Goal: Task Accomplishment & Management: Manage account settings

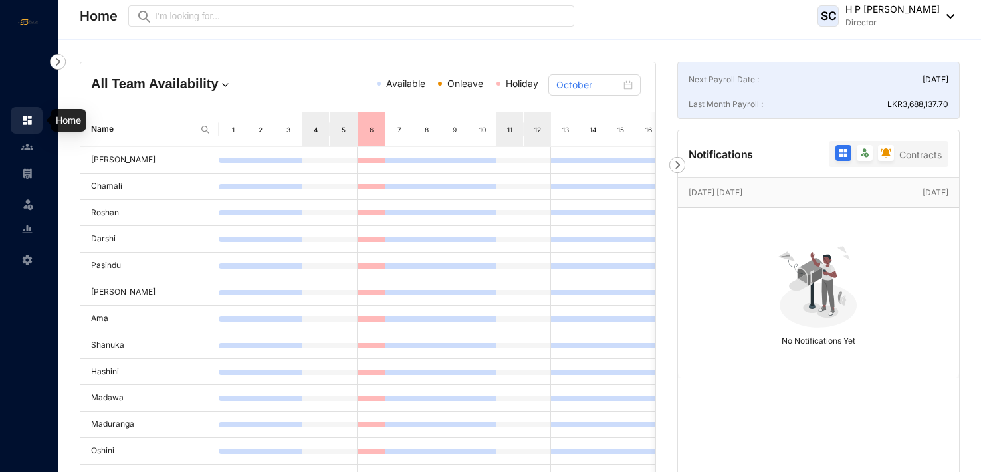
click at [33, 124] on img at bounding box center [27, 120] width 12 height 12
click at [32, 141] on img at bounding box center [27, 147] width 12 height 12
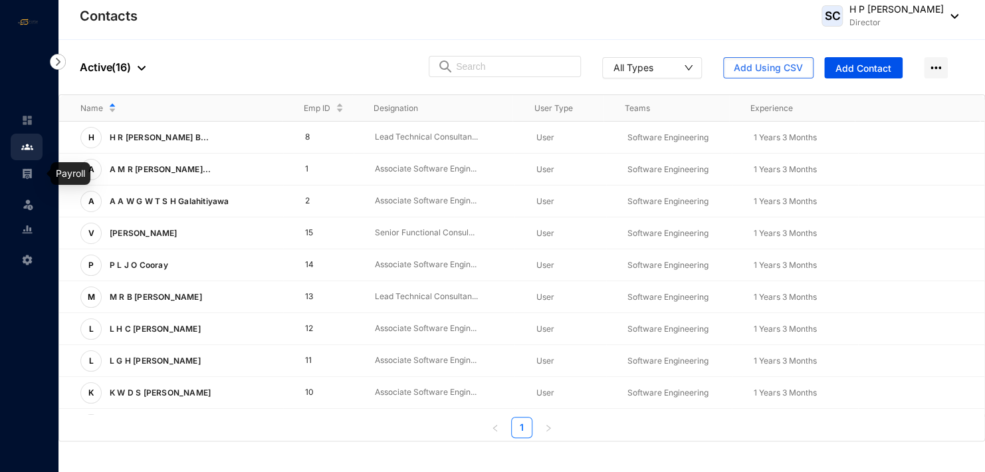
click at [25, 170] on img at bounding box center [27, 173] width 12 height 12
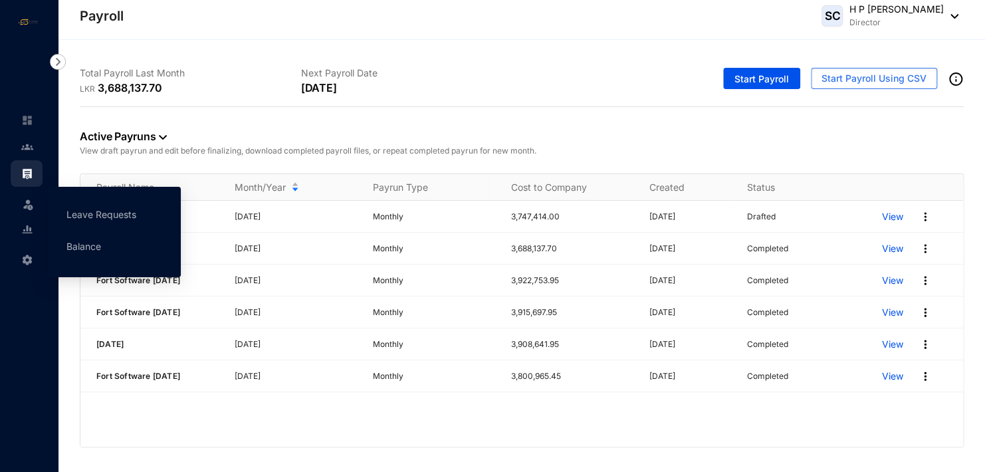
click at [27, 201] on icon at bounding box center [28, 201] width 7 height 0
click at [27, 203] on img at bounding box center [27, 203] width 13 height 13
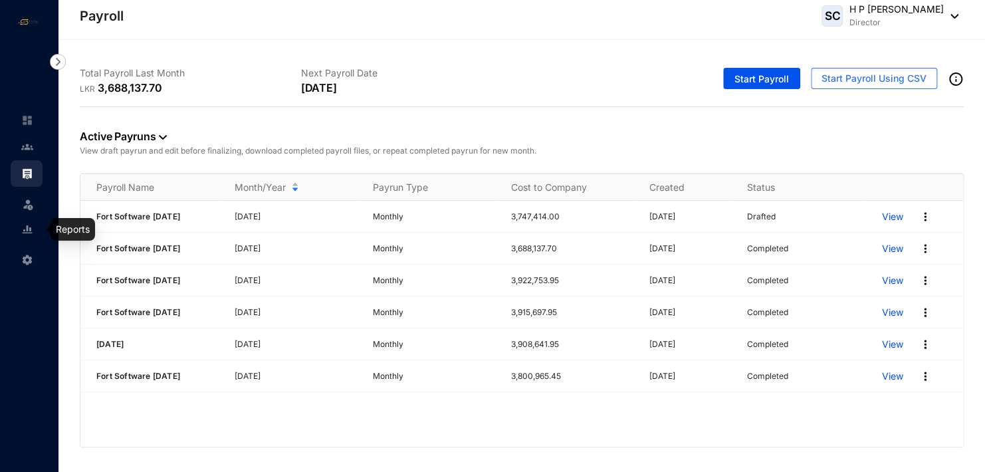
click at [32, 227] on img at bounding box center [27, 229] width 12 height 12
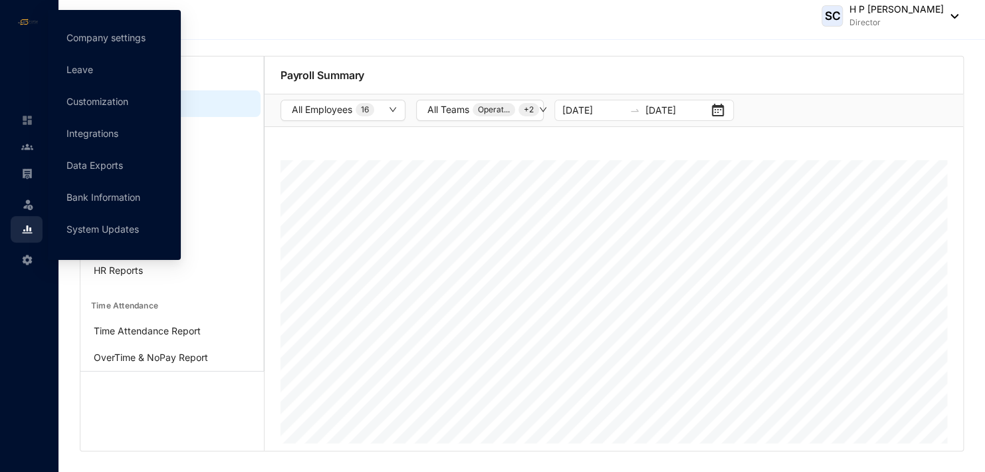
click at [31, 259] on img at bounding box center [27, 260] width 12 height 12
click at [30, 254] on img at bounding box center [27, 260] width 12 height 12
click at [24, 257] on img at bounding box center [27, 260] width 12 height 12
click at [25, 259] on img at bounding box center [27, 260] width 12 height 12
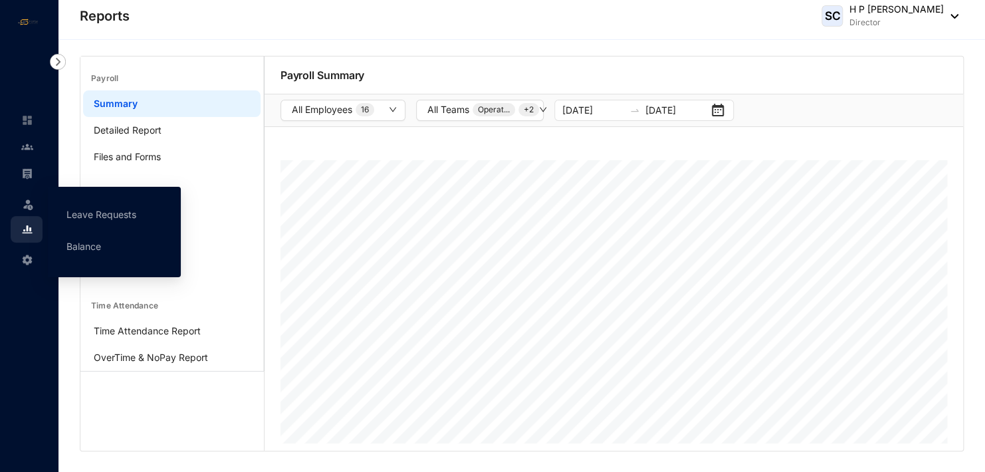
click at [30, 201] on img at bounding box center [27, 203] width 13 height 13
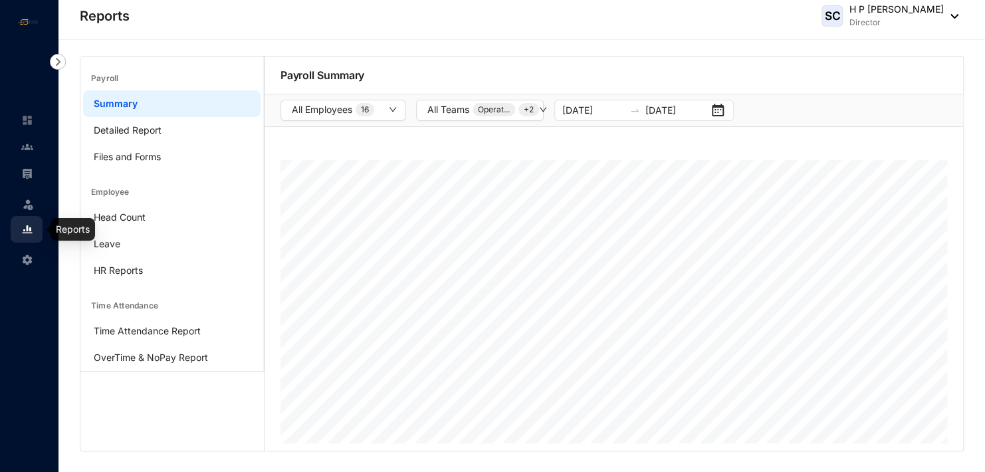
click at [32, 231] on img at bounding box center [27, 229] width 12 height 12
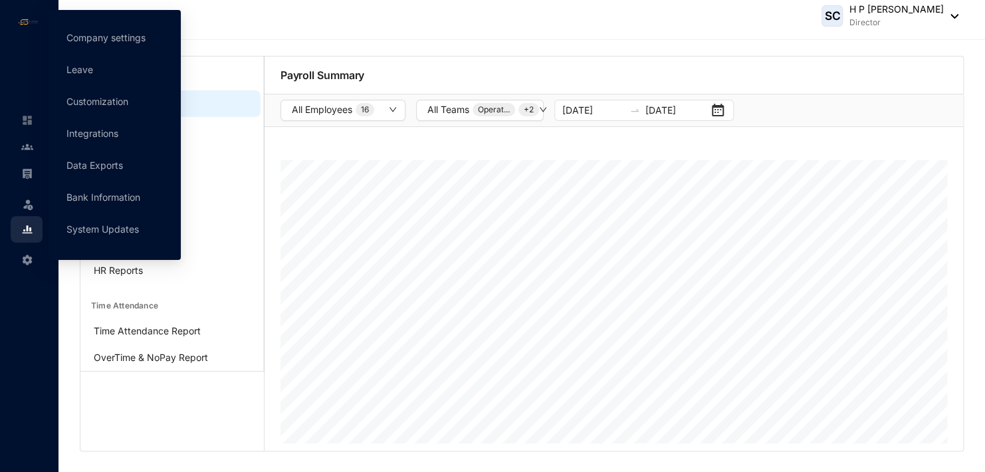
click at [27, 257] on icon at bounding box center [28, 257] width 7 height 0
click at [112, 37] on link "Company settings" at bounding box center [105, 37] width 79 height 11
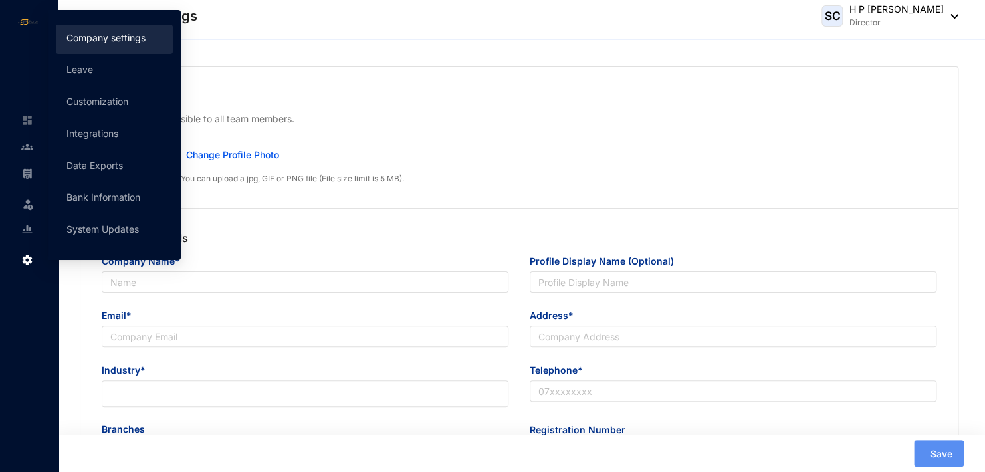
type input "Forte Software (Pvt) Ltd"
type input "[EMAIL_ADDRESS][DOMAIN_NAME]"
type input "[STREET_ADDRESS][DEMOGRAPHIC_DATA]"
type input "0714768635"
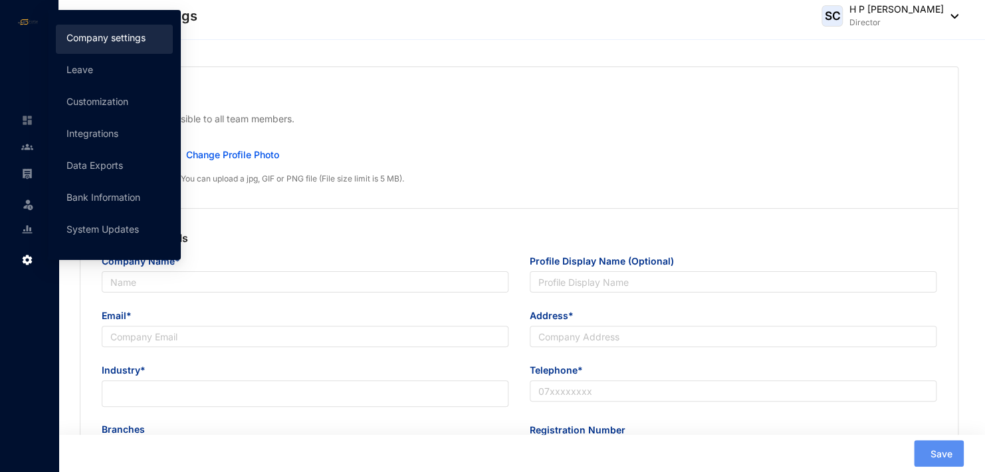
type input "PV00226110"
type input "11"
type input "222"
type input "2222"
type input "8"
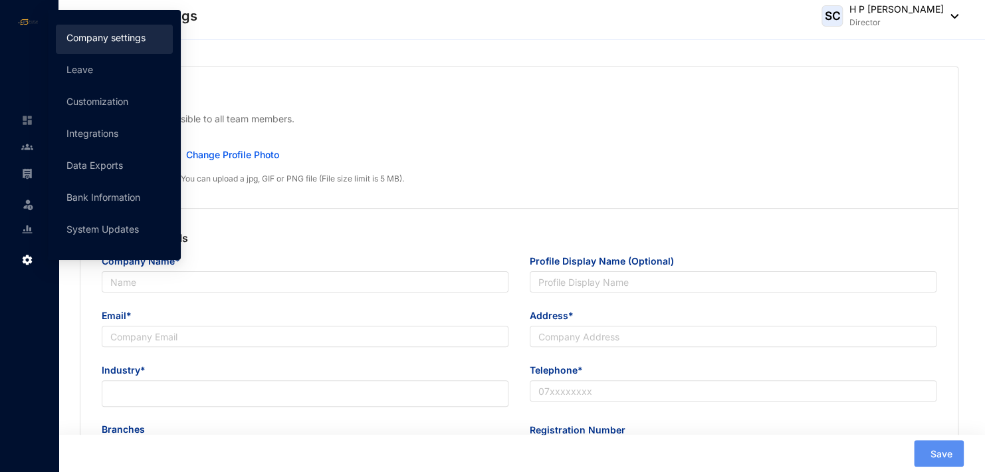
type input "22"
radio input "true"
checkbox input "true"
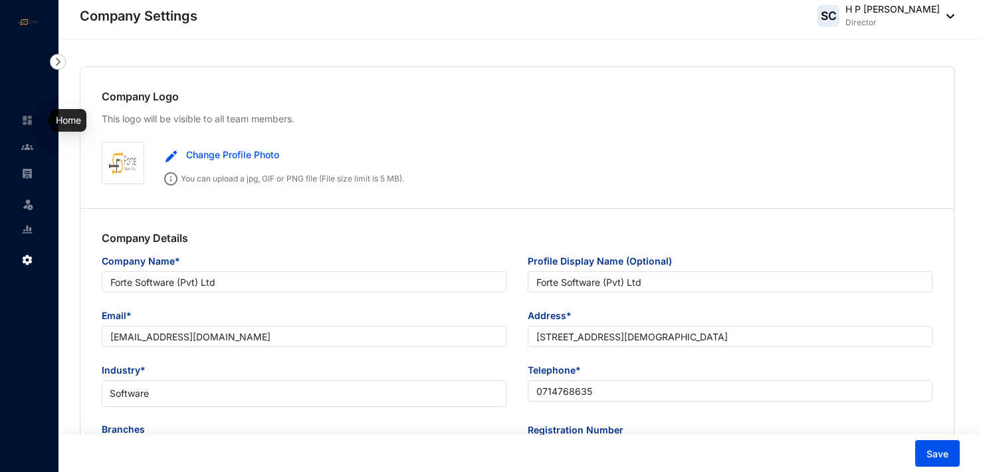
click at [29, 122] on img at bounding box center [27, 120] width 12 height 12
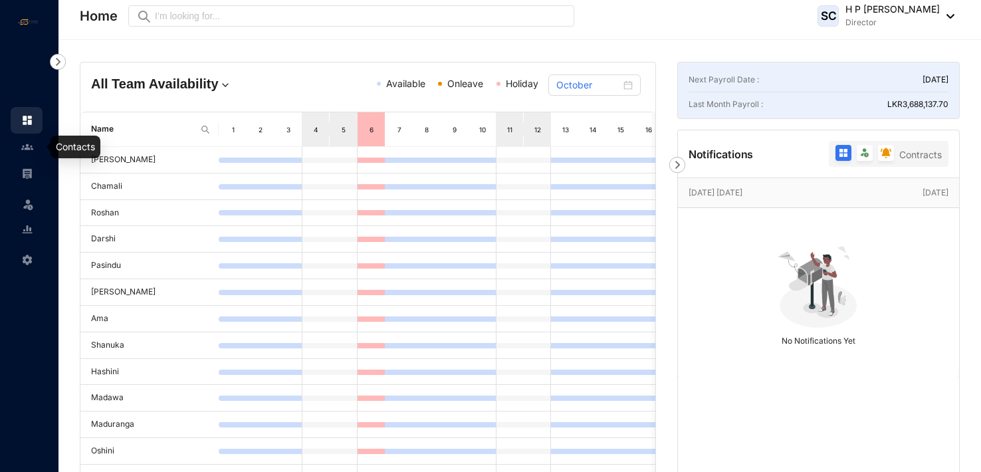
click at [29, 146] on img at bounding box center [27, 147] width 12 height 12
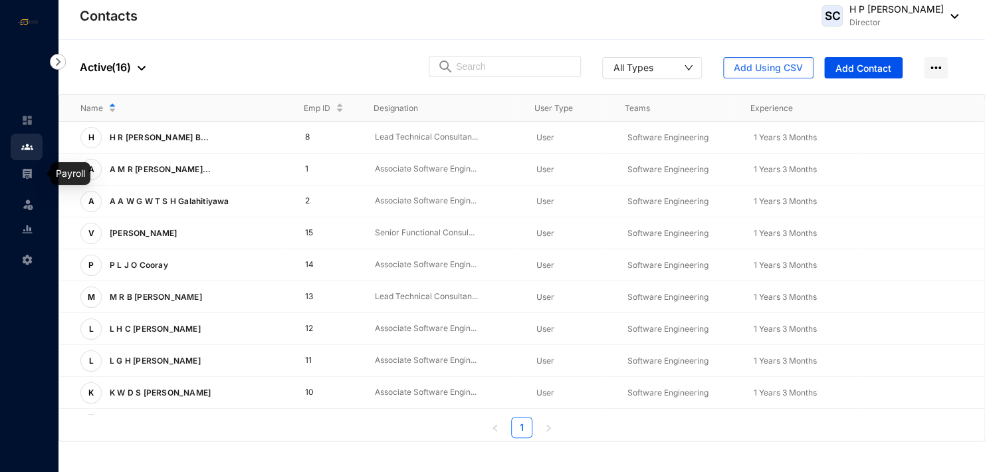
click at [27, 177] on img at bounding box center [27, 173] width 12 height 12
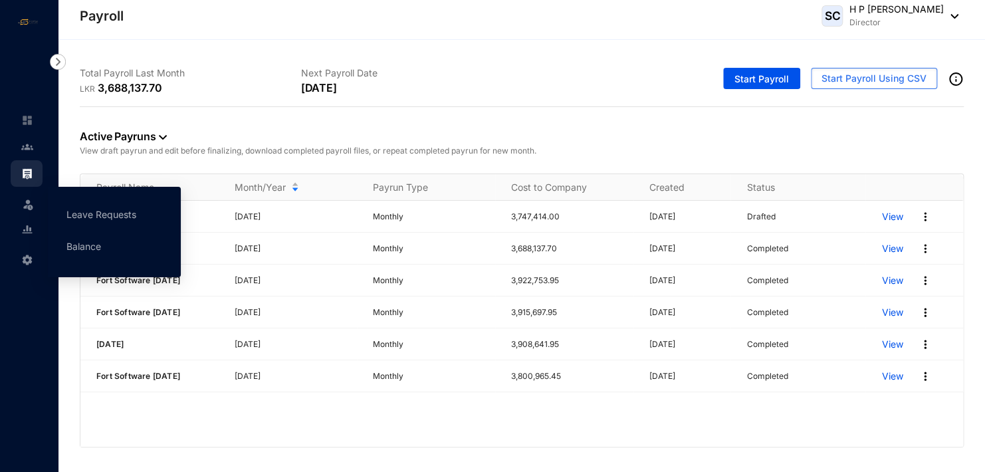
click at [33, 206] on img at bounding box center [27, 203] width 13 height 13
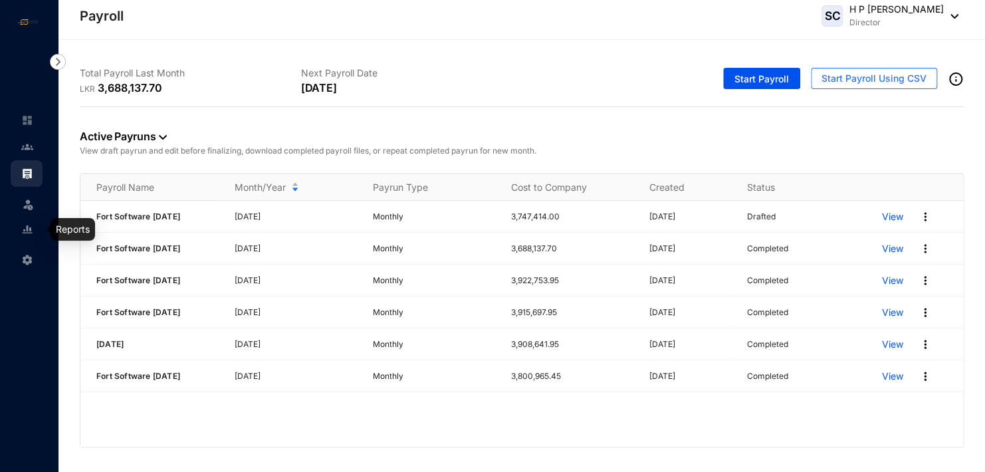
click at [32, 231] on img at bounding box center [27, 229] width 12 height 12
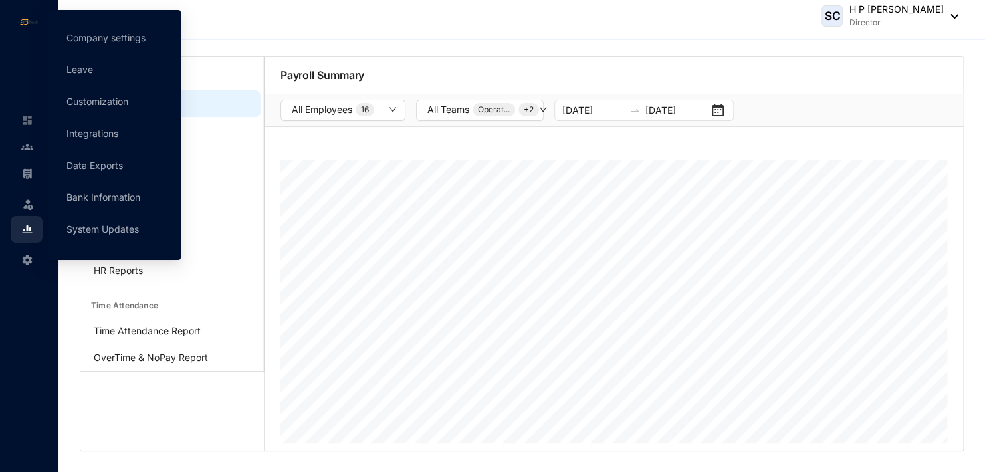
click at [28, 257] on icon at bounding box center [28, 257] width 7 height 0
click at [94, 231] on link "System Updates" at bounding box center [102, 228] width 72 height 11
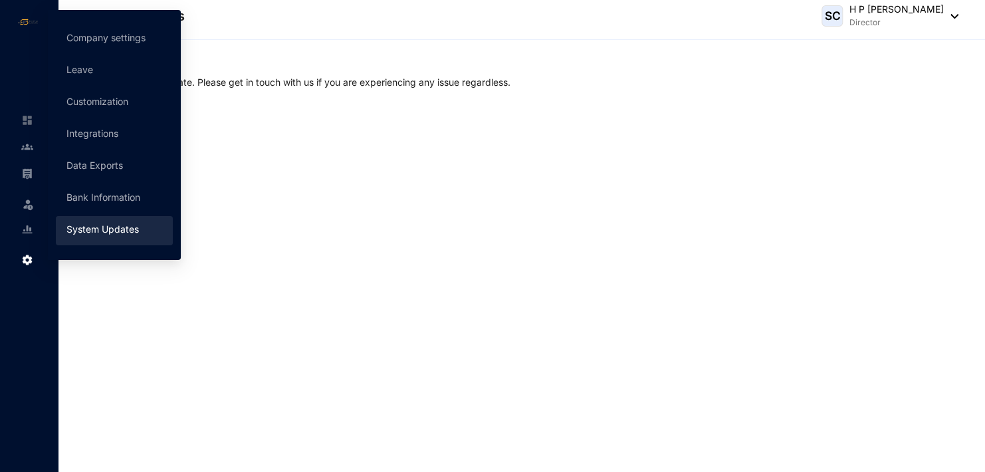
click at [29, 259] on img at bounding box center [27, 260] width 12 height 12
click at [92, 167] on link "Data Exports" at bounding box center [94, 165] width 56 height 11
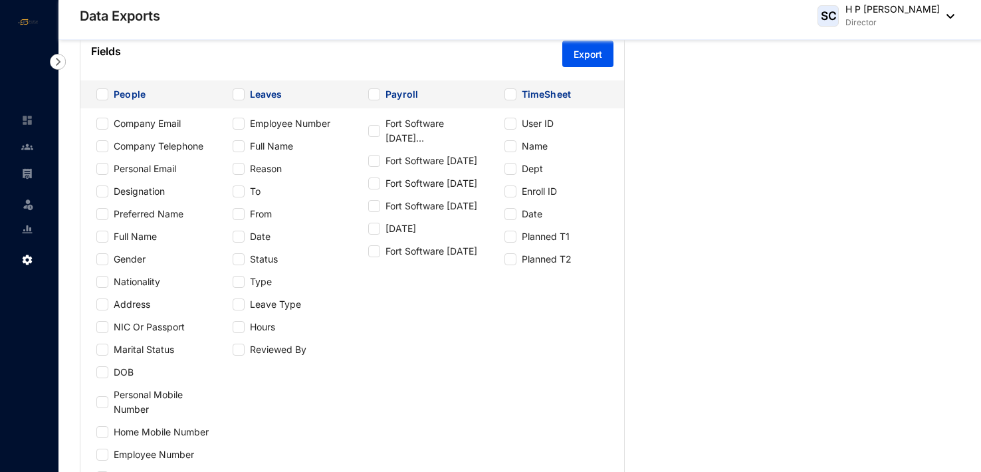
scroll to position [53, 0]
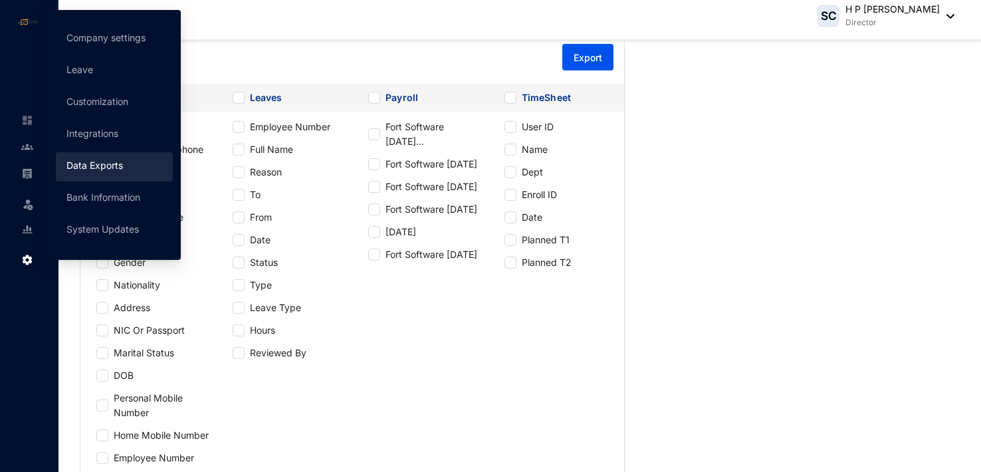
click at [31, 257] on img at bounding box center [27, 260] width 12 height 12
click at [88, 129] on link "Integrations" at bounding box center [92, 133] width 52 height 11
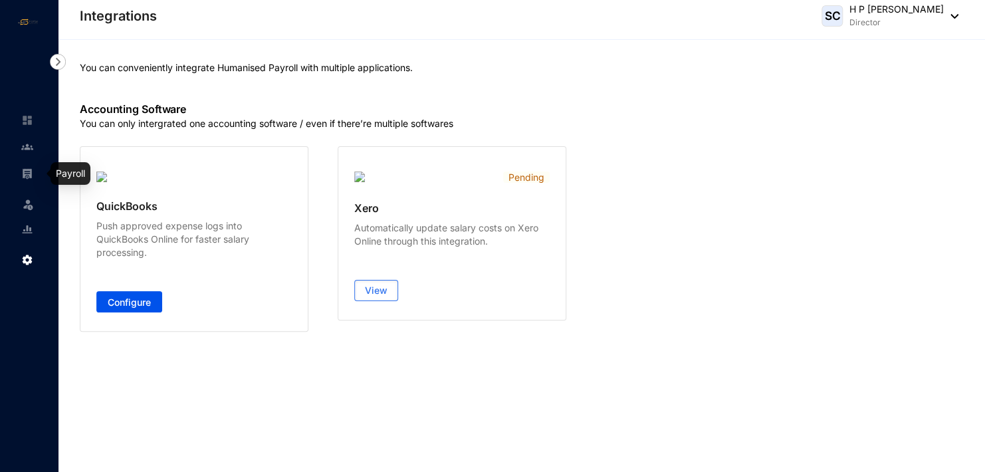
click at [30, 170] on img at bounding box center [27, 173] width 12 height 12
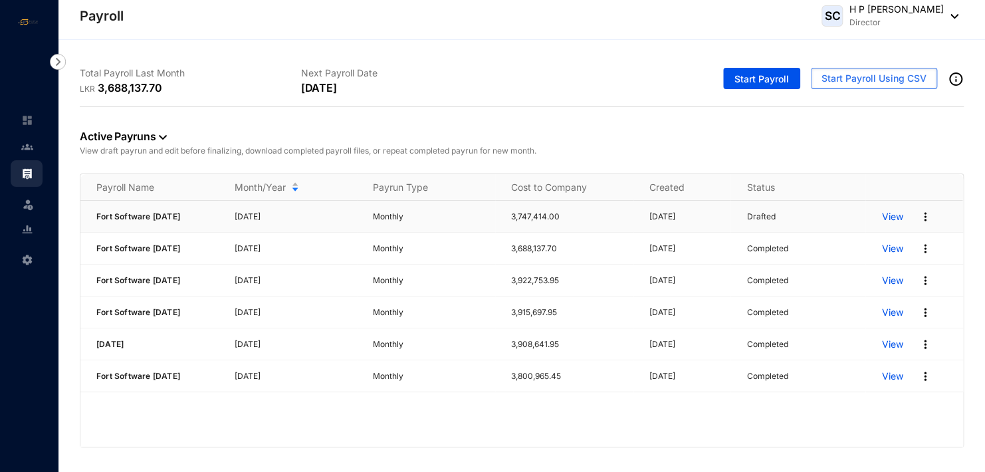
click at [926, 219] on img at bounding box center [924, 216] width 13 height 13
click at [58, 58] on img at bounding box center [58, 62] width 16 height 16
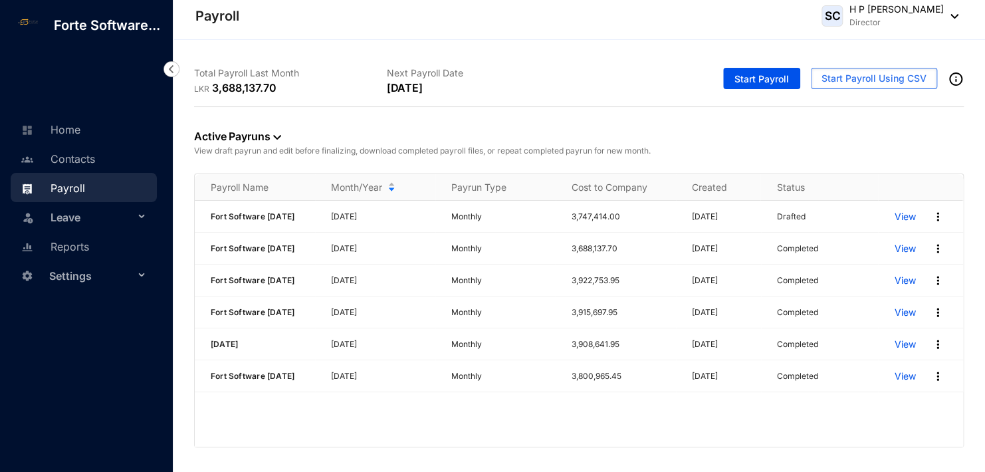
click at [173, 70] on img at bounding box center [171, 69] width 16 height 16
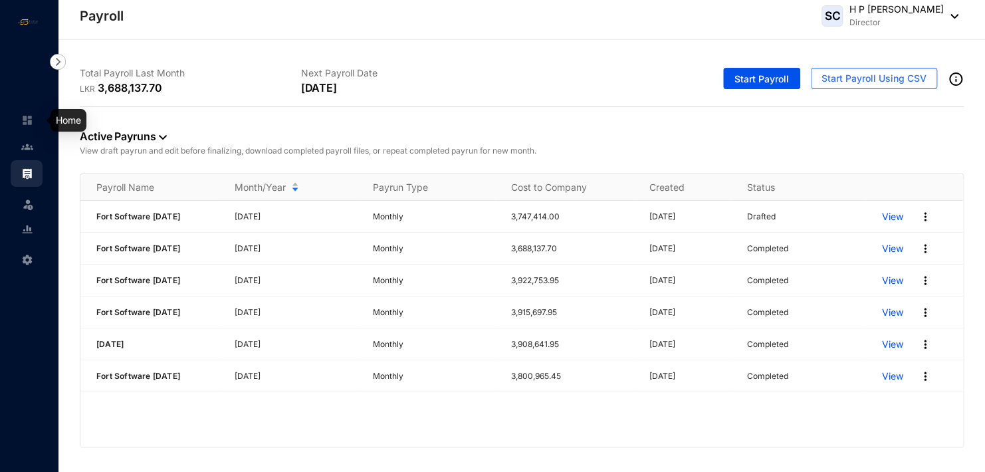
click at [21, 116] on img at bounding box center [27, 120] width 12 height 12
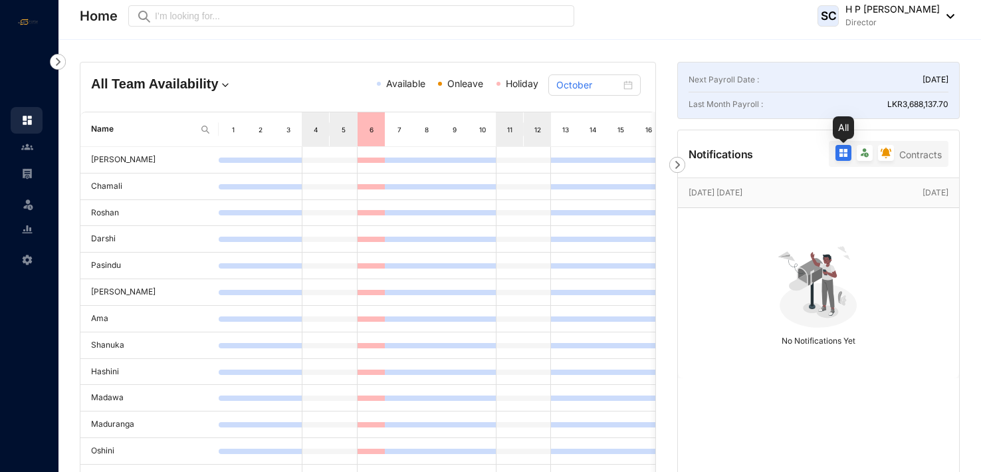
click at [846, 151] on img at bounding box center [843, 153] width 11 height 11
click at [833, 156] on input "radio" at bounding box center [833, 156] width 0 height 0
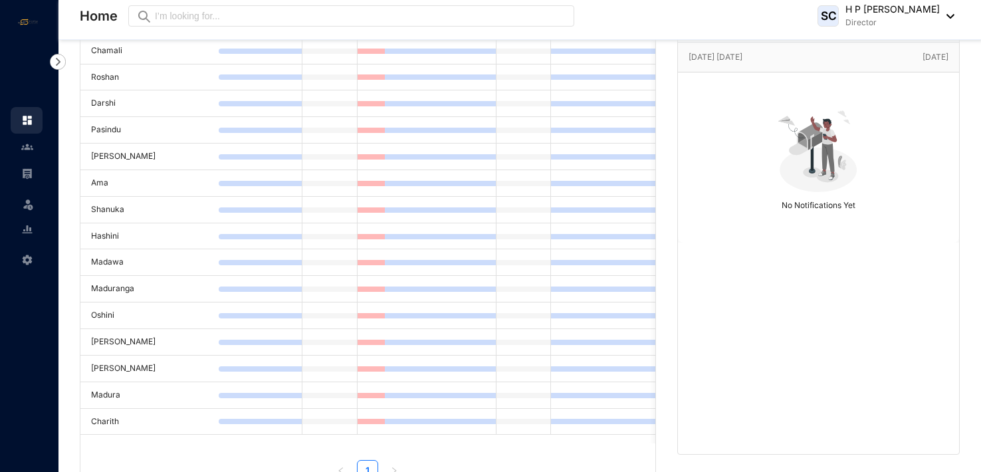
scroll to position [49, 0]
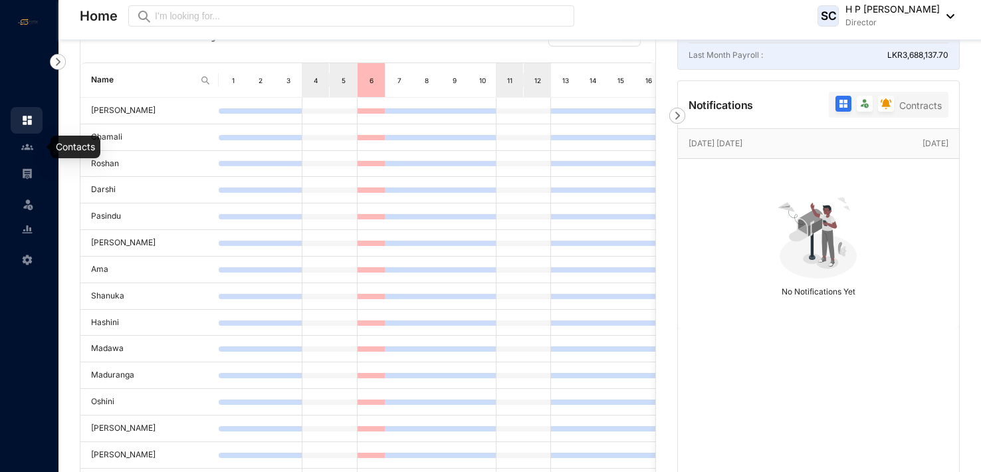
click at [29, 145] on img at bounding box center [27, 147] width 12 height 12
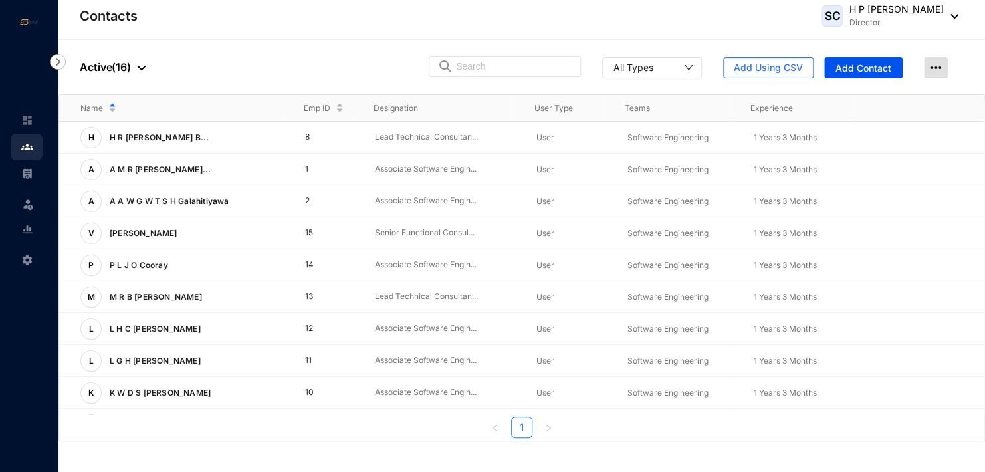
click at [938, 64] on img at bounding box center [936, 67] width 24 height 21
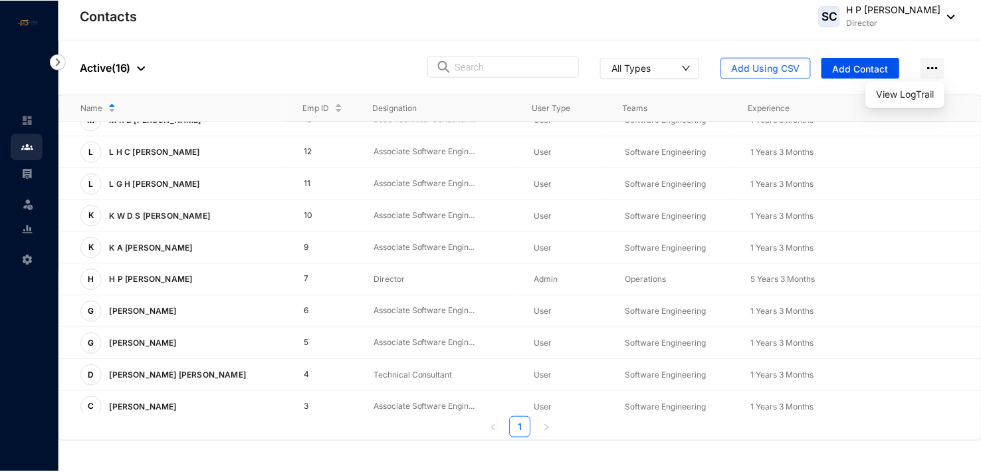
scroll to position [215, 0]
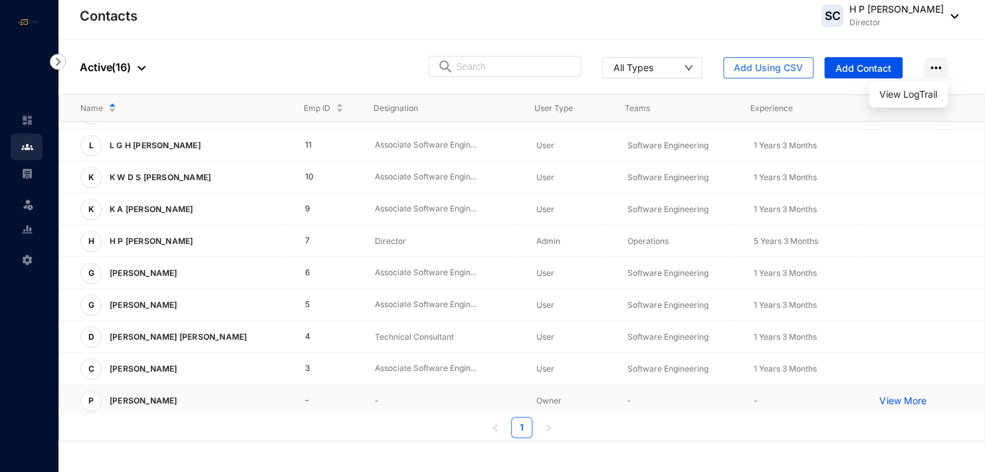
click at [141, 393] on p "[PERSON_NAME]" at bounding box center [142, 400] width 81 height 21
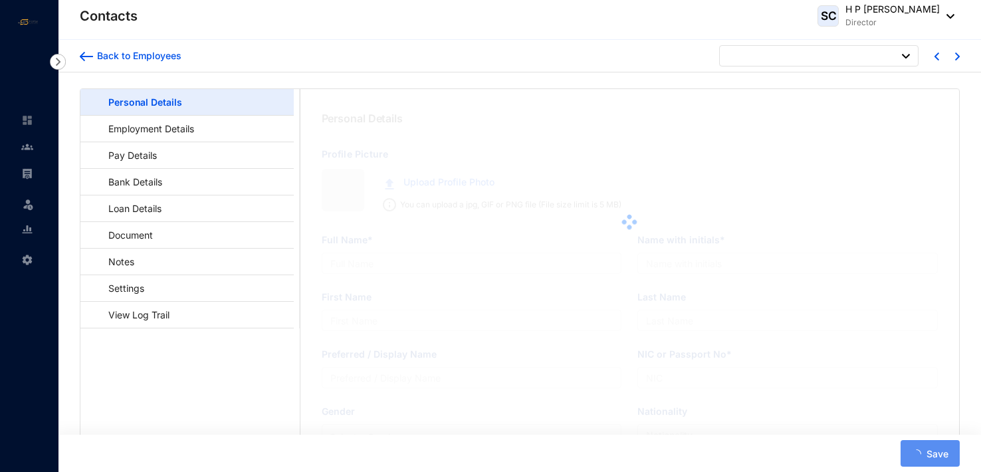
type input "[PERSON_NAME]"
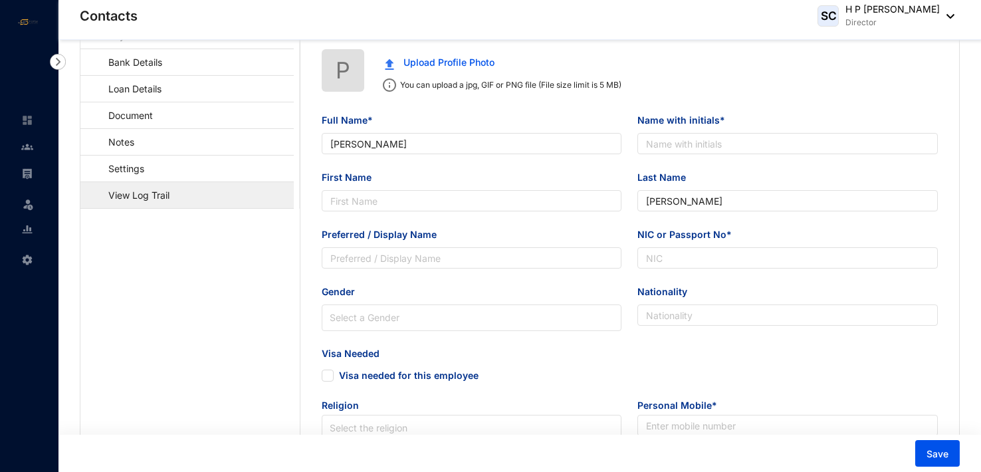
scroll to position [53, 0]
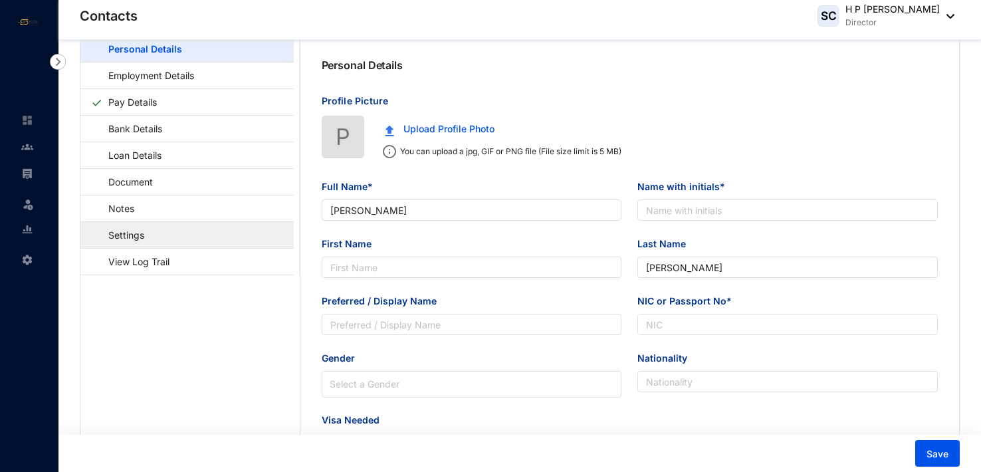
click at [130, 232] on link "Settings" at bounding box center [120, 234] width 58 height 27
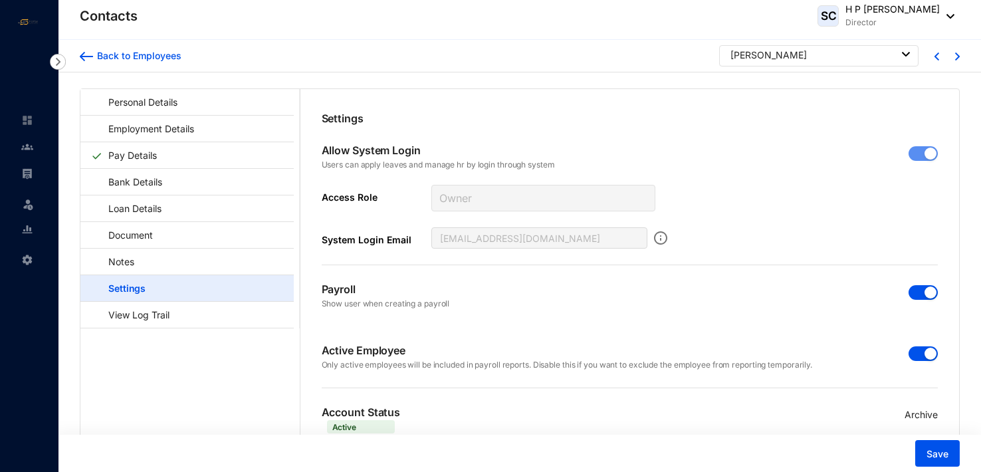
click at [133, 288] on link "Settings" at bounding box center [120, 287] width 59 height 27
click at [82, 54] on img at bounding box center [86, 56] width 13 height 9
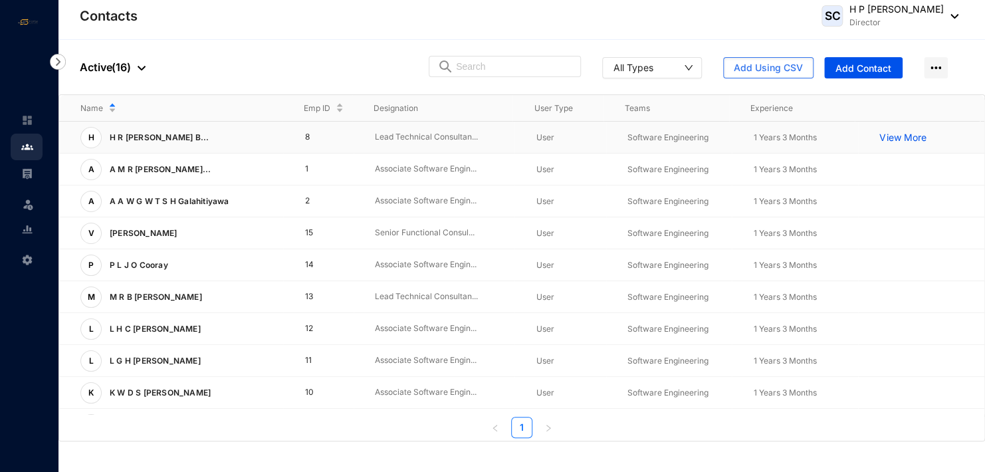
click at [891, 136] on p "View More" at bounding box center [905, 137] width 53 height 13
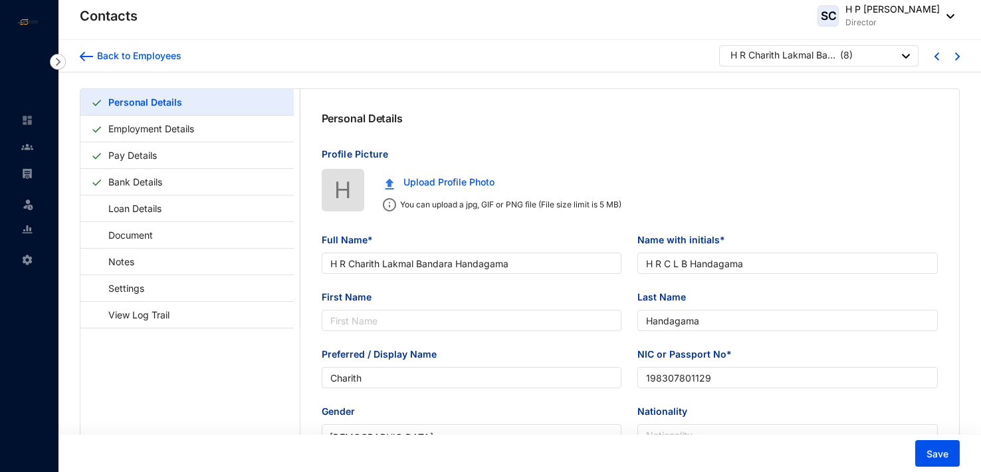
type input "H R Charith Lakmal Bandara Handagama"
type input "H R C L B Handagama"
type input "Handagama"
type input "Charith"
type input "198307801129"
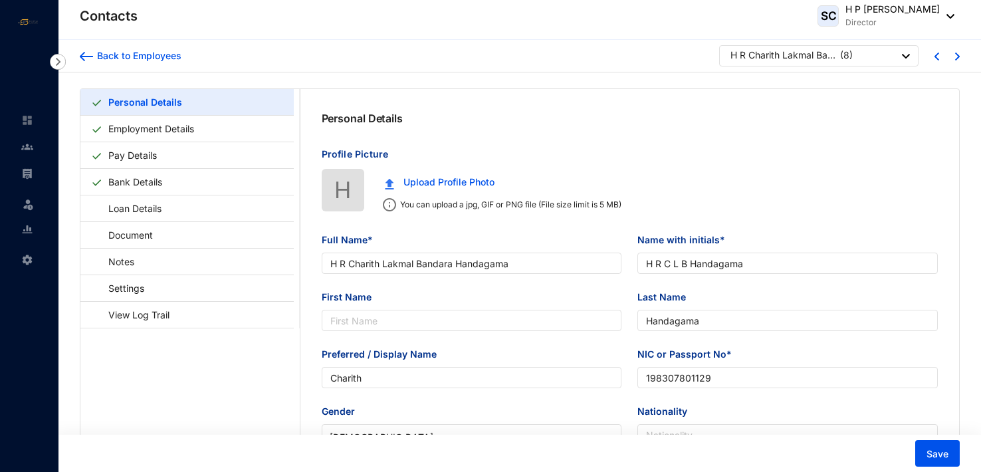
type input "[DATE]"
click at [138, 235] on link "Document" at bounding box center [124, 234] width 66 height 27
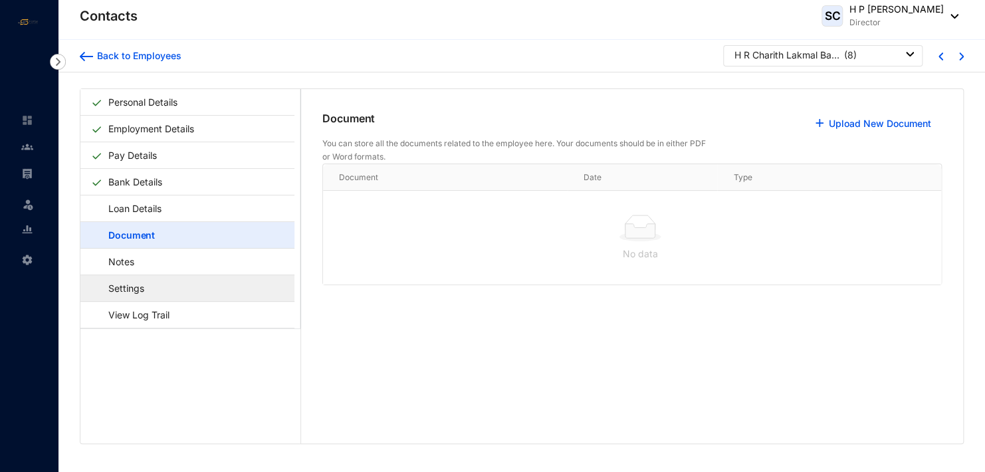
click at [138, 289] on link "Settings" at bounding box center [120, 287] width 58 height 27
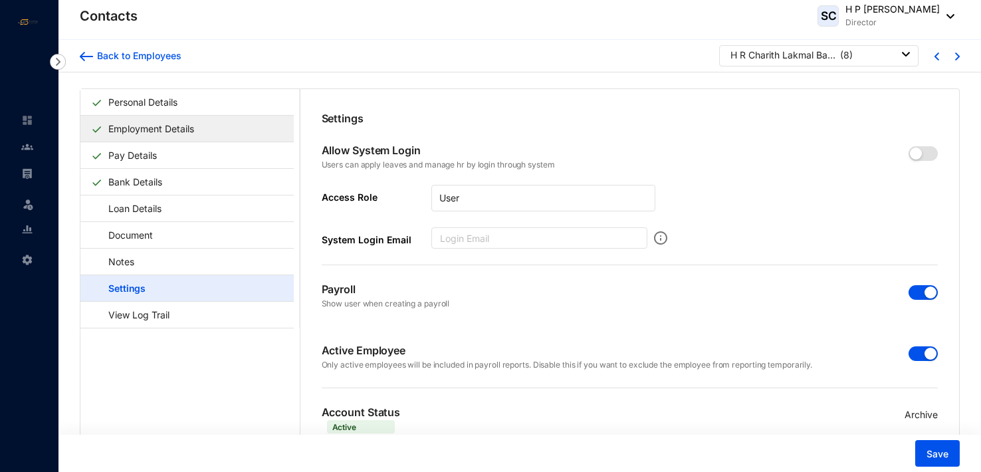
click at [173, 127] on link "Employment Details" at bounding box center [151, 128] width 96 height 27
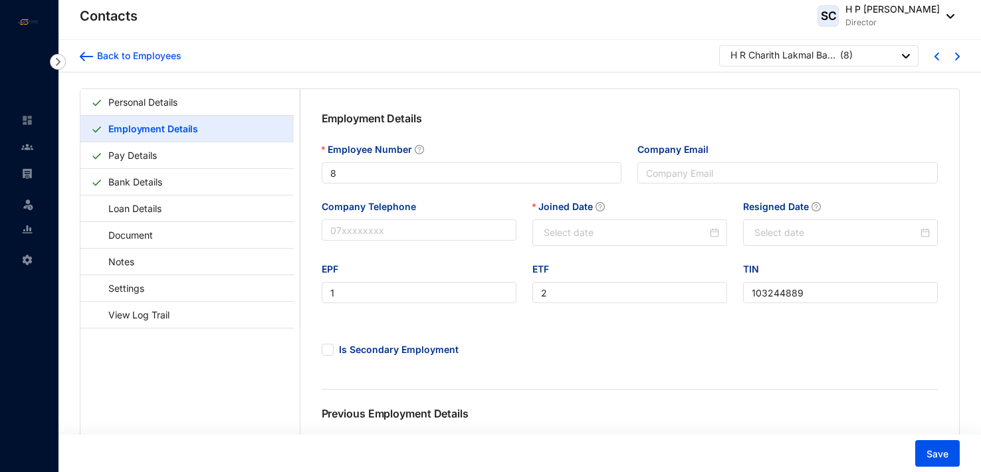
type input "[DATE]"
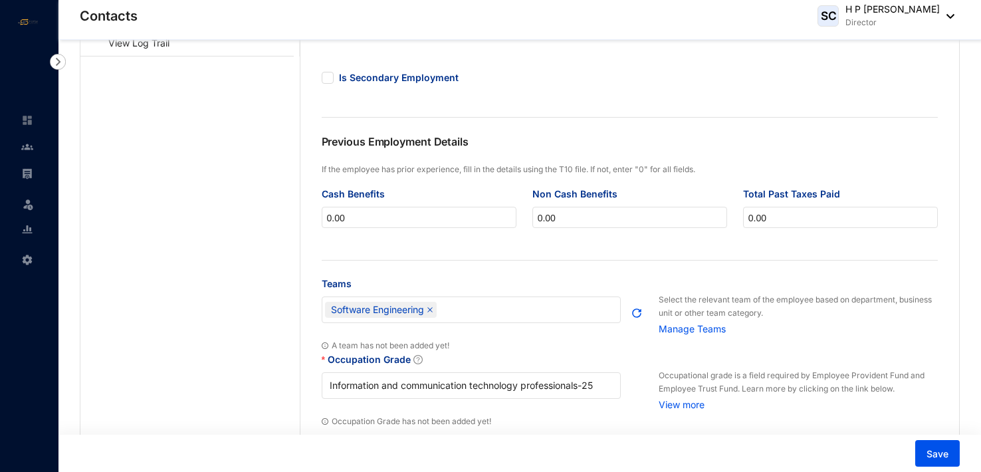
scroll to position [259, 0]
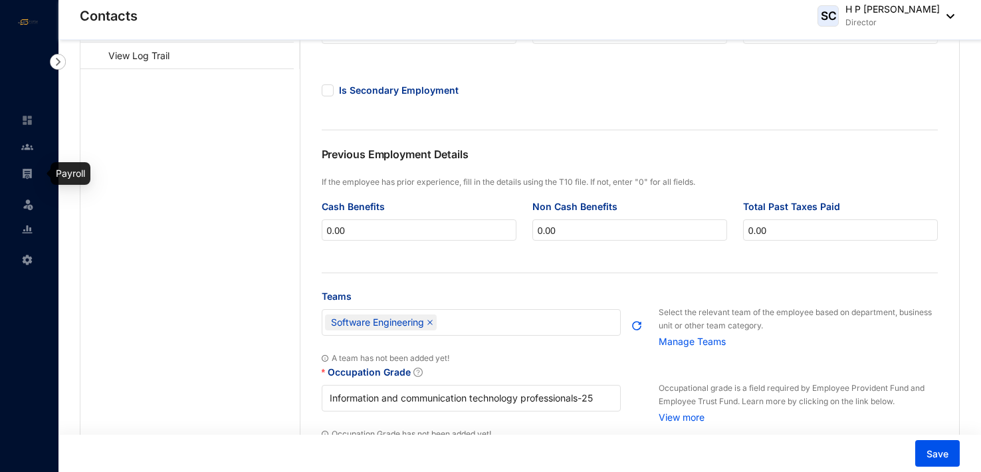
click at [31, 172] on img at bounding box center [27, 173] width 12 height 12
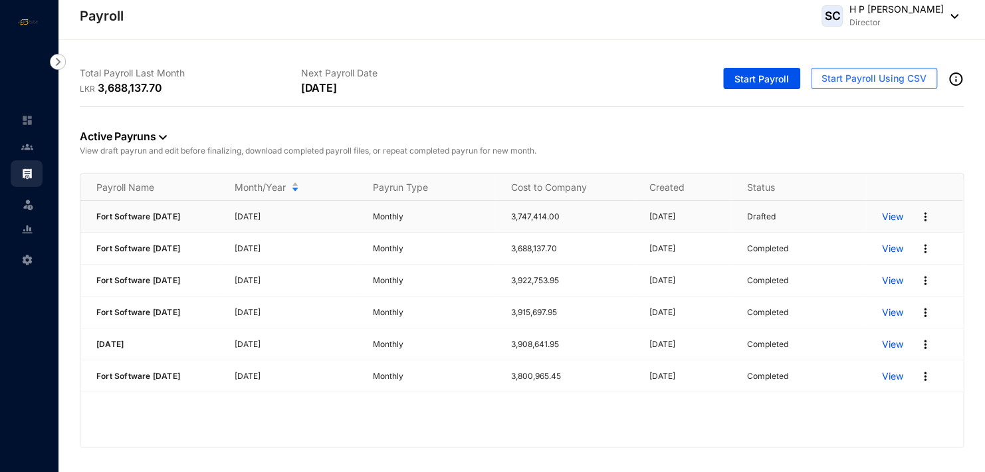
click at [891, 215] on p "View" at bounding box center [891, 216] width 21 height 13
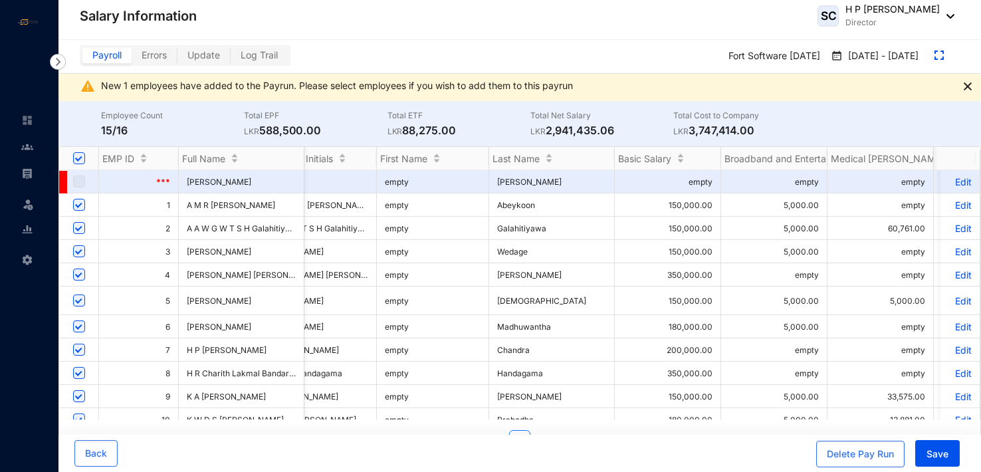
scroll to position [0, 80]
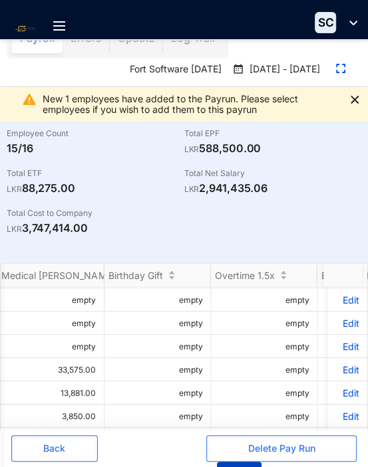
click at [252, 465] on button "Save" at bounding box center [239, 475] width 45 height 27
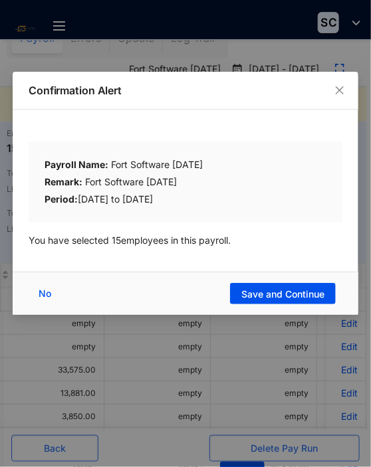
click at [247, 463] on div "Confirmation Alert Payroll Name: Fort Software [DATE] Remark: Fort Software [DA…" at bounding box center [185, 233] width 371 height 467
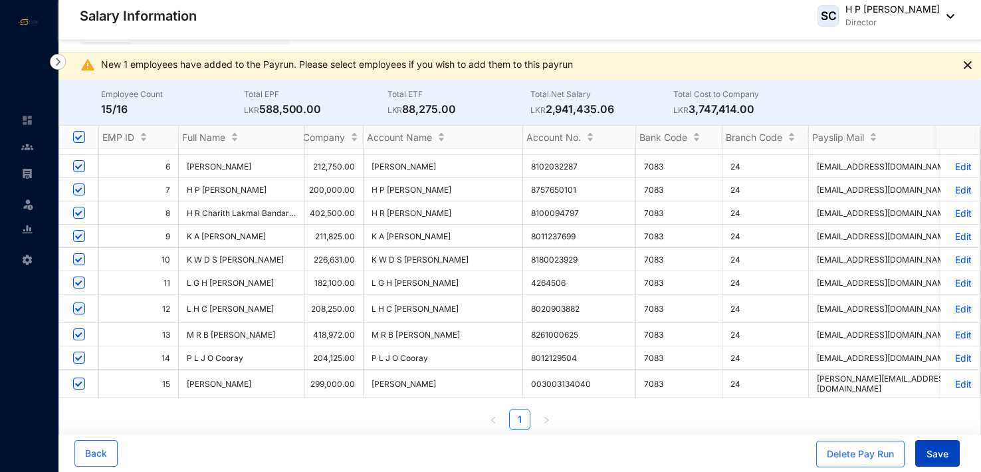
scroll to position [0, 1582]
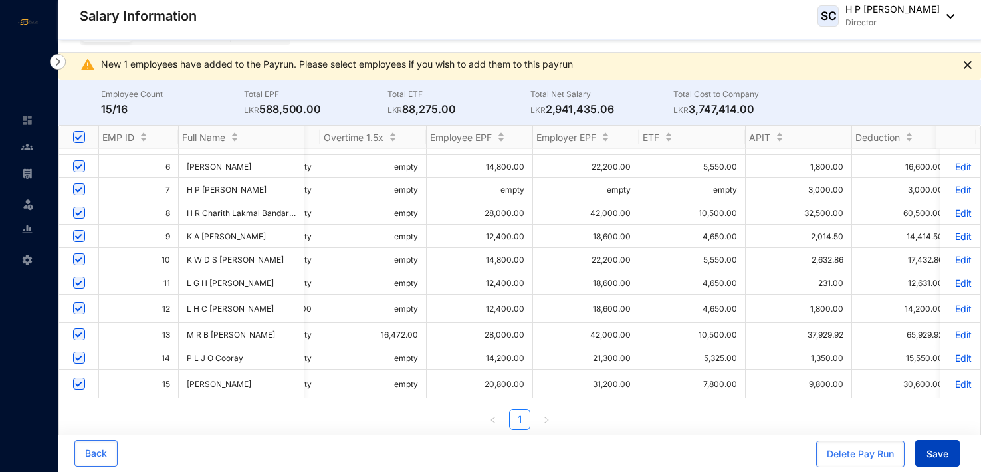
click at [945, 453] on span "Save" at bounding box center [937, 453] width 22 height 13
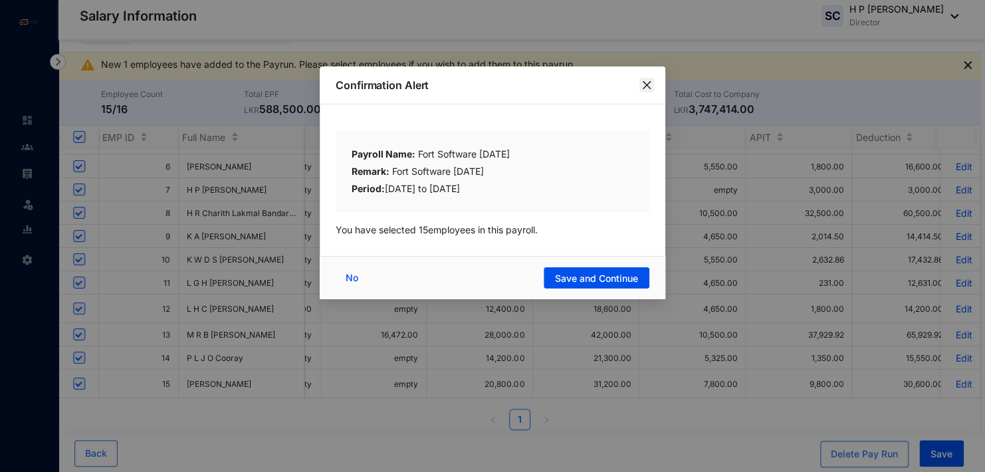
click at [643, 81] on icon "close" at bounding box center [646, 85] width 11 height 11
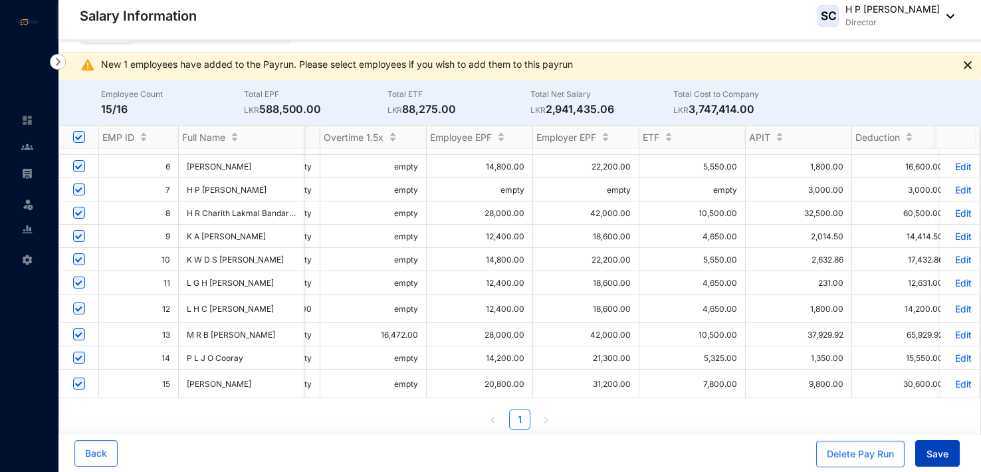
click at [936, 455] on span "Save" at bounding box center [937, 453] width 22 height 13
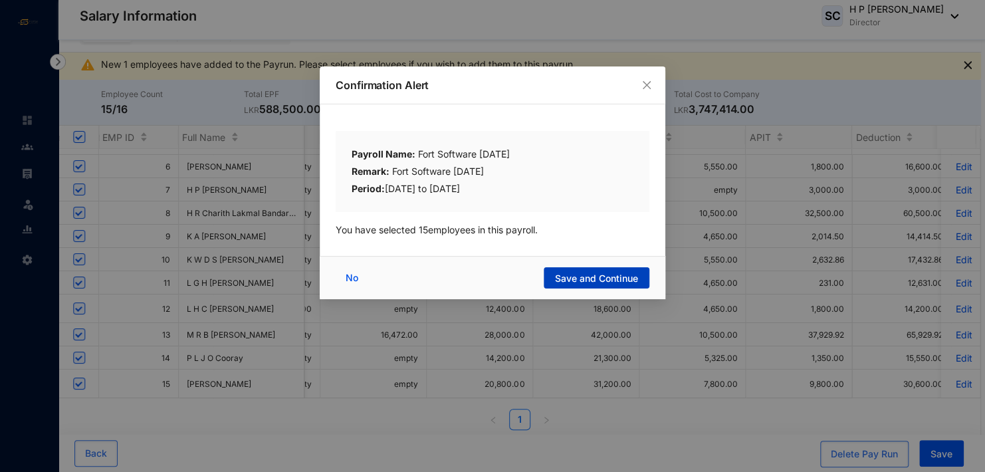
click at [588, 277] on span "Save and Continue" at bounding box center [596, 278] width 83 height 13
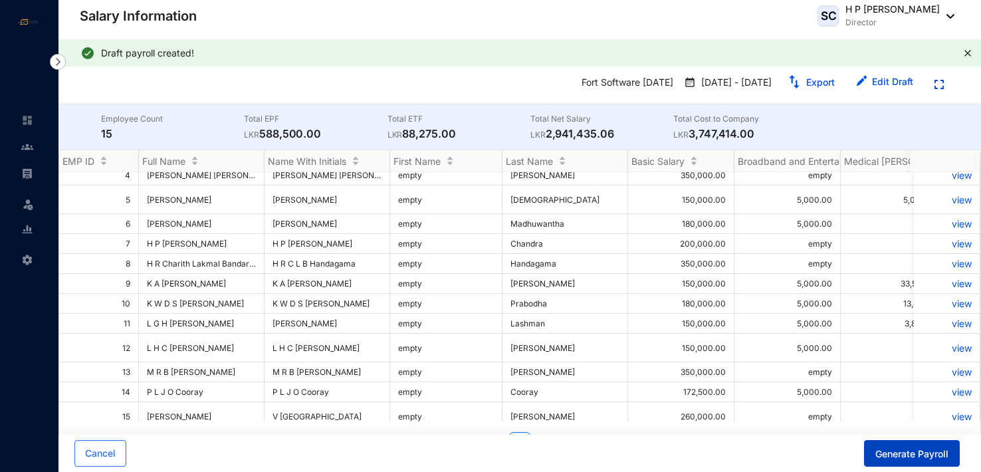
click at [901, 453] on span "Generate Payroll" at bounding box center [911, 453] width 73 height 13
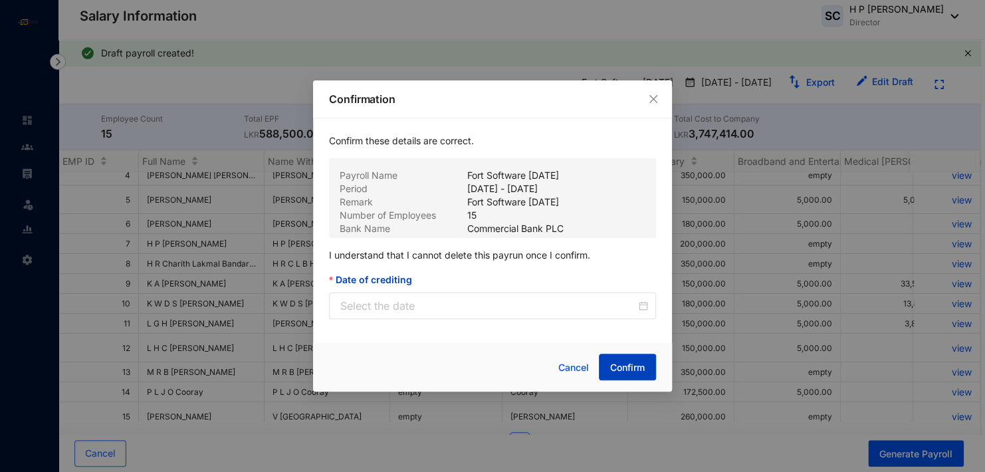
click at [645, 365] on button "Confirm" at bounding box center [627, 367] width 57 height 27
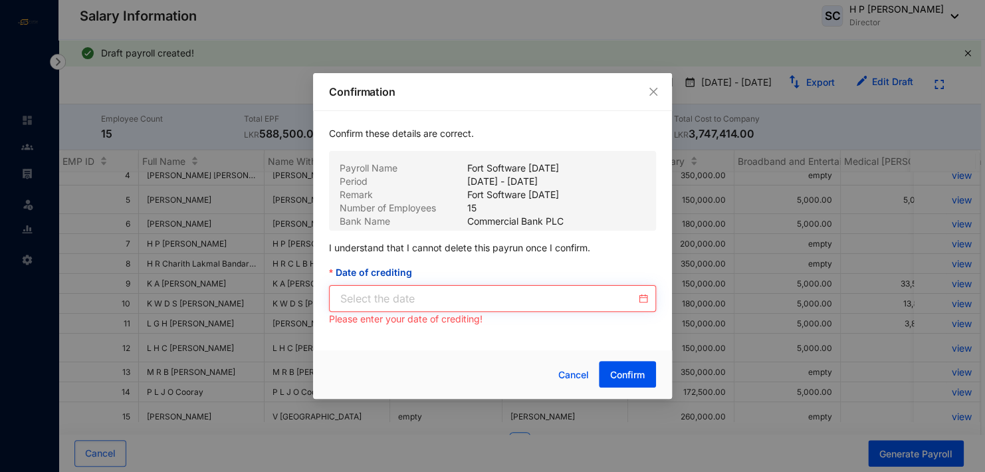
click at [423, 297] on input "Date of crediting" at bounding box center [488, 298] width 296 height 16
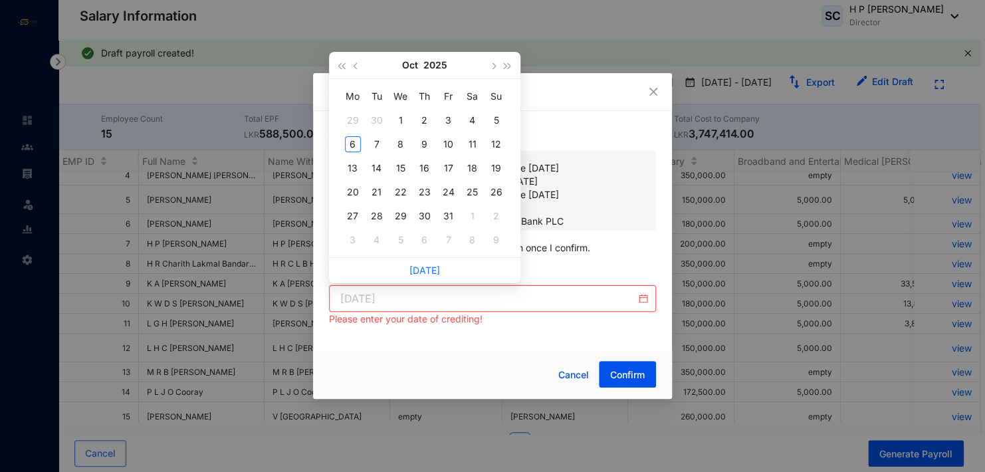
type input "[DATE]"
click at [354, 64] on span "button" at bounding box center [356, 65] width 7 height 7
click at [401, 191] on div "24" at bounding box center [401, 192] width 16 height 16
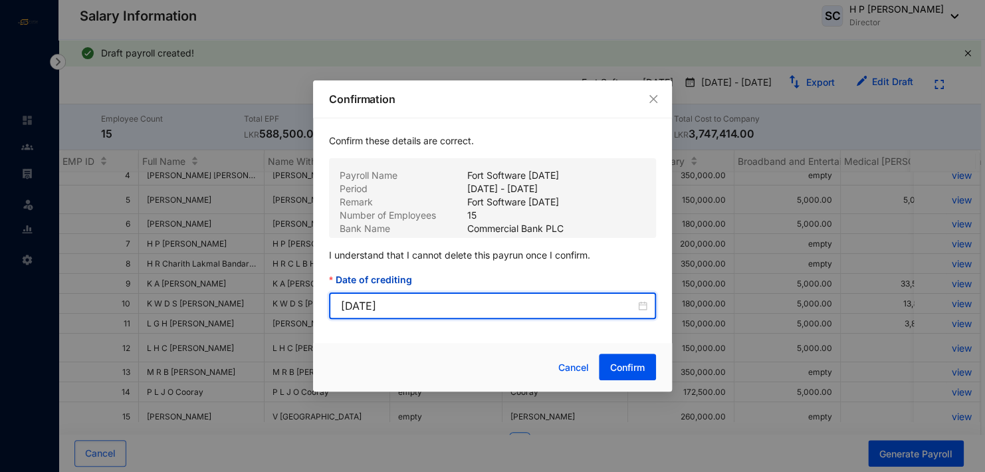
type input "[DATE]"
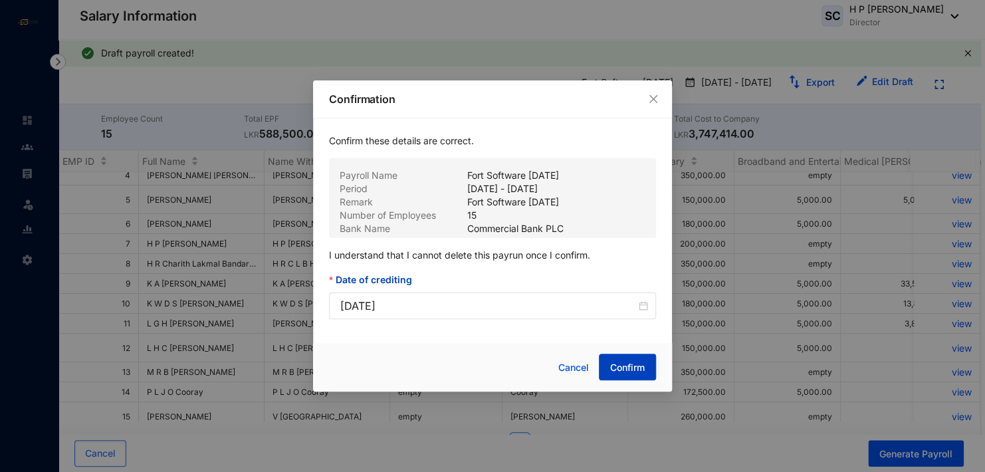
click at [627, 366] on span "Confirm" at bounding box center [627, 367] width 35 height 13
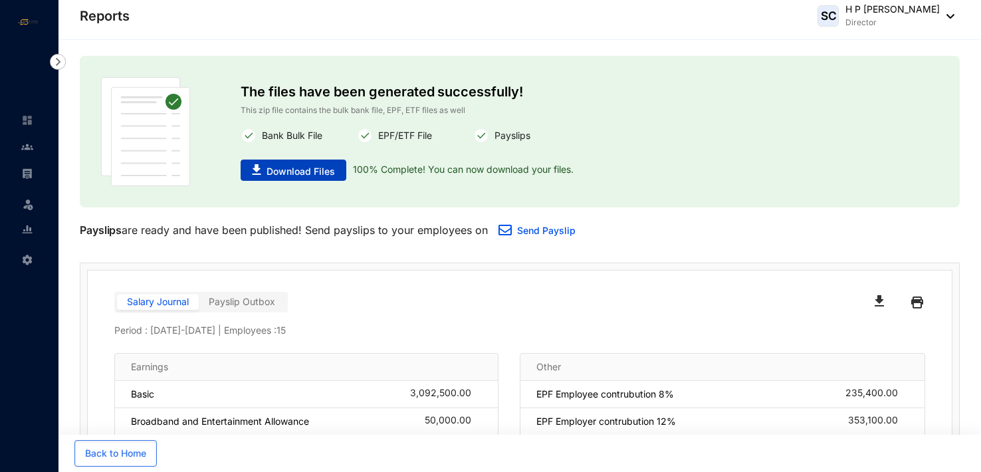
click at [306, 169] on span "Download Files" at bounding box center [301, 171] width 68 height 13
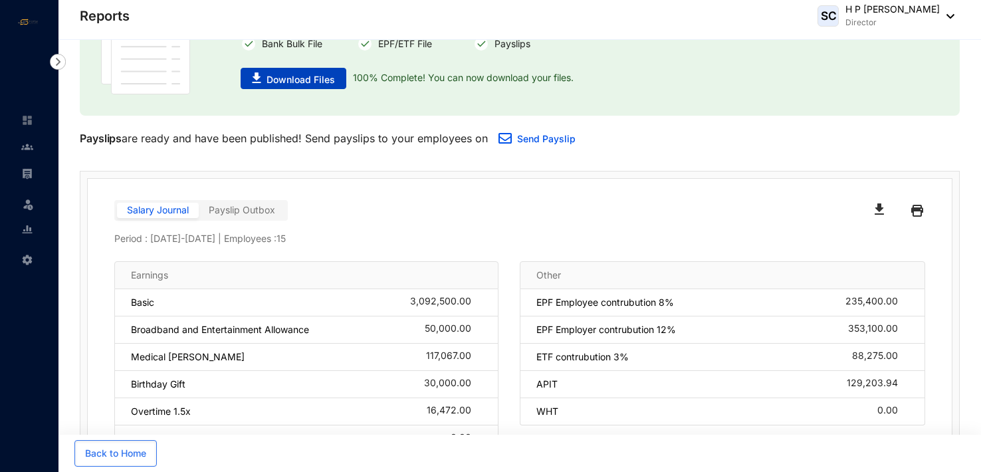
scroll to position [99, 0]
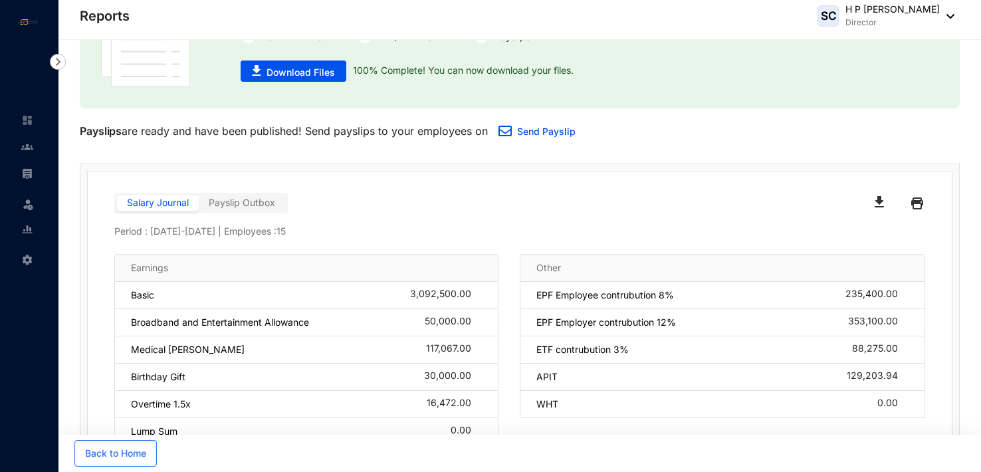
click at [267, 209] on label "Payslip Outbox" at bounding box center [242, 202] width 86 height 15
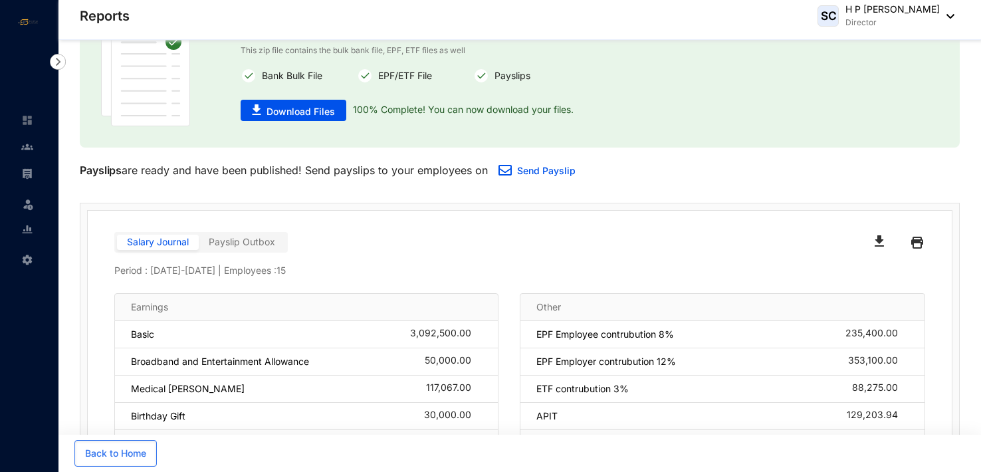
scroll to position [0, 0]
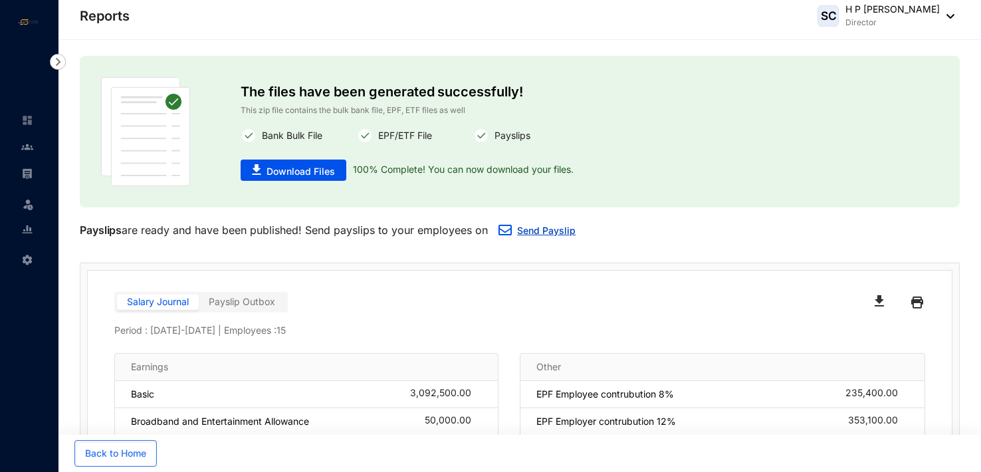
click at [543, 227] on link "Send Payslip" at bounding box center [546, 230] width 58 height 11
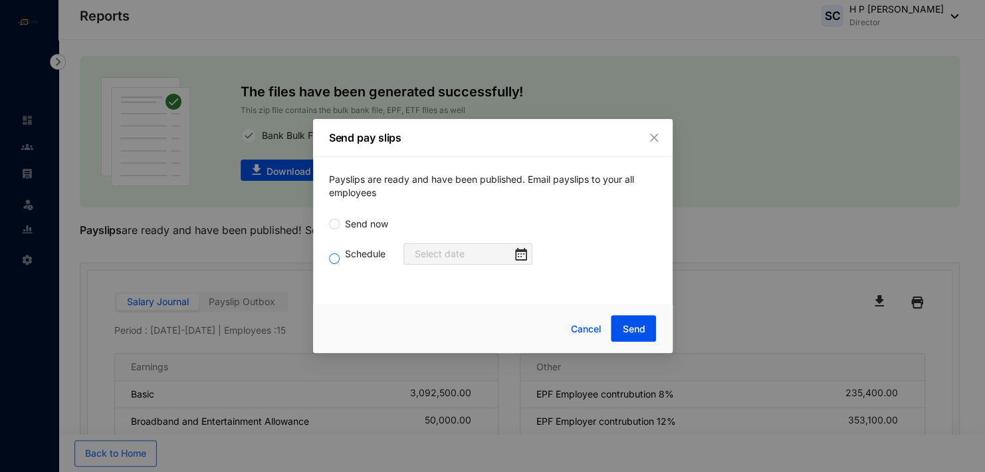
click at [340, 259] on span "Schedule" at bounding box center [365, 254] width 51 height 15
click at [340, 259] on input "Schedule" at bounding box center [334, 258] width 11 height 11
radio input "true"
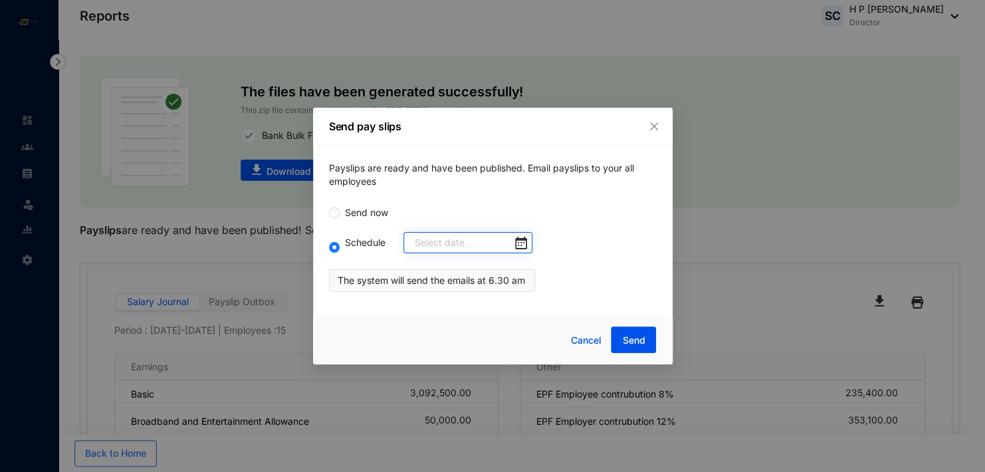
click at [512, 243] on div at bounding box center [471, 242] width 112 height 15
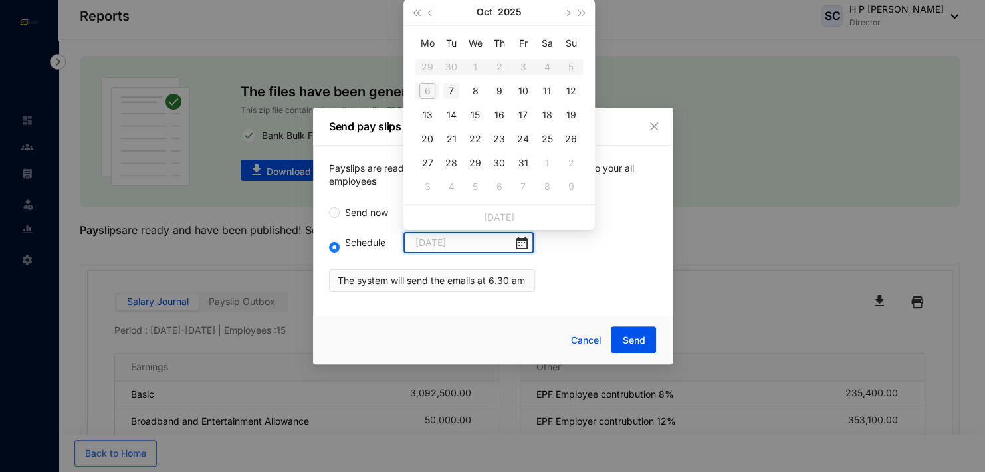
type input "[DATE]"
click at [450, 88] on div "7" at bounding box center [451, 91] width 16 height 16
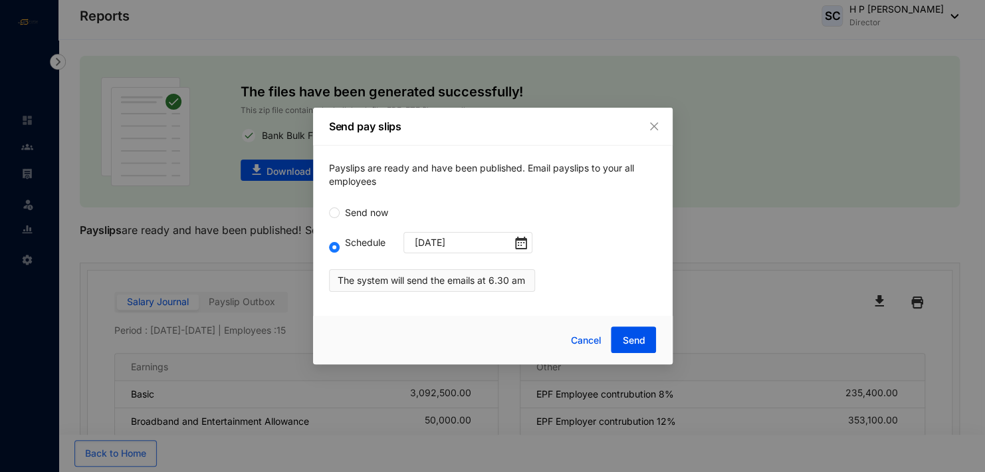
click at [505, 278] on p "The system will send the emails at 6.30 am" at bounding box center [429, 279] width 192 height 15
click at [631, 338] on span "Send" at bounding box center [633, 340] width 23 height 13
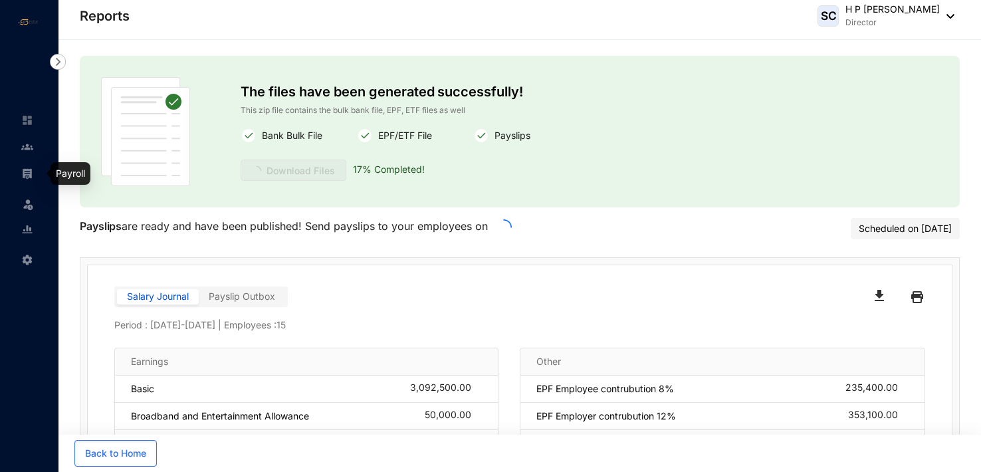
click at [27, 174] on img at bounding box center [27, 173] width 12 height 12
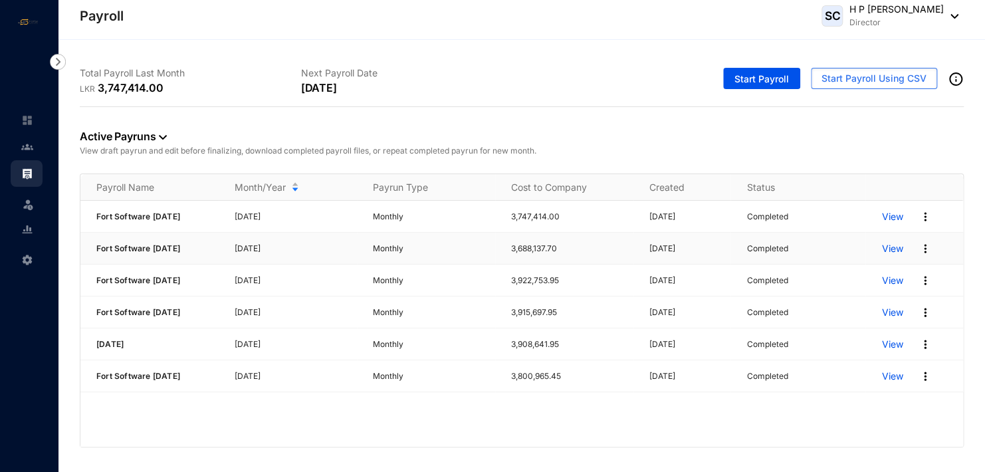
click at [888, 252] on p "View" at bounding box center [891, 248] width 21 height 13
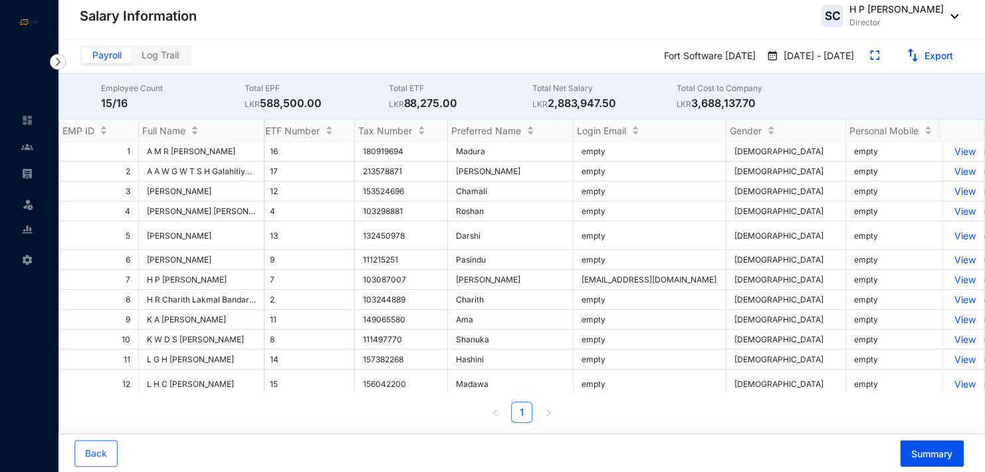
scroll to position [0, 1965]
